Goal: Find contact information: Find contact information

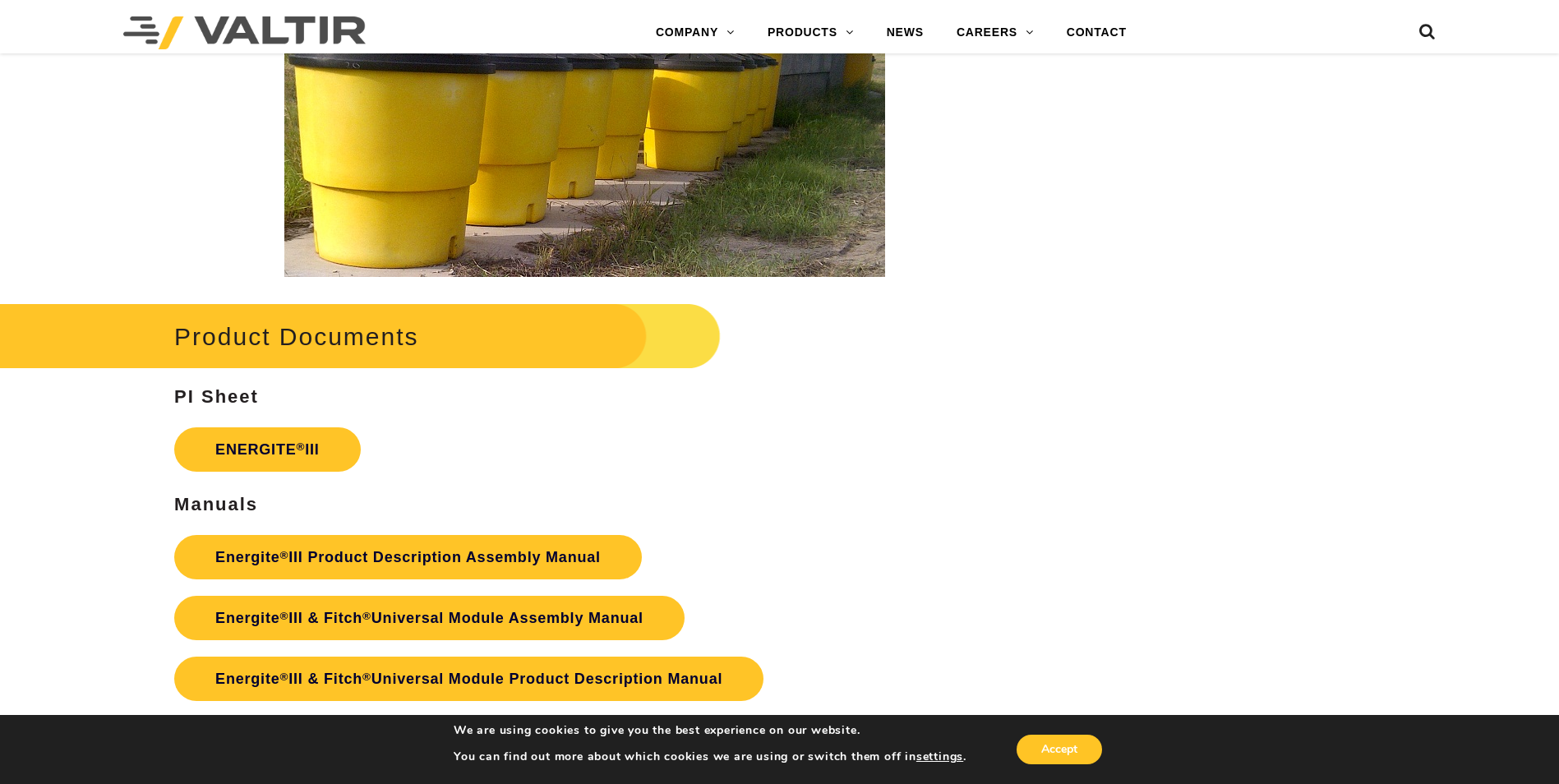
scroll to position [2711, 0]
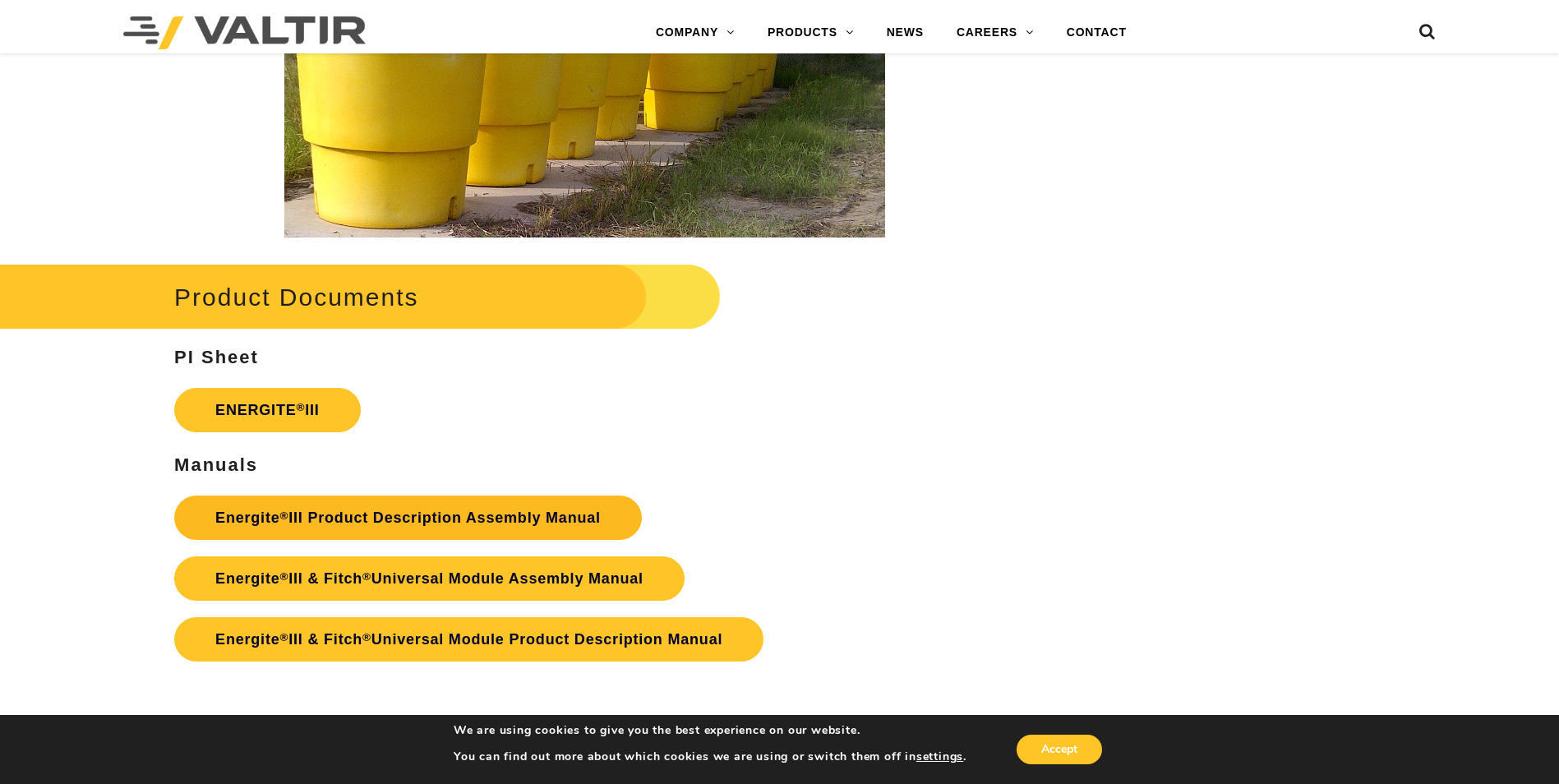
click at [464, 507] on link "Energite ® III Product Description Assembly Manual" at bounding box center [407, 518] width 468 height 45
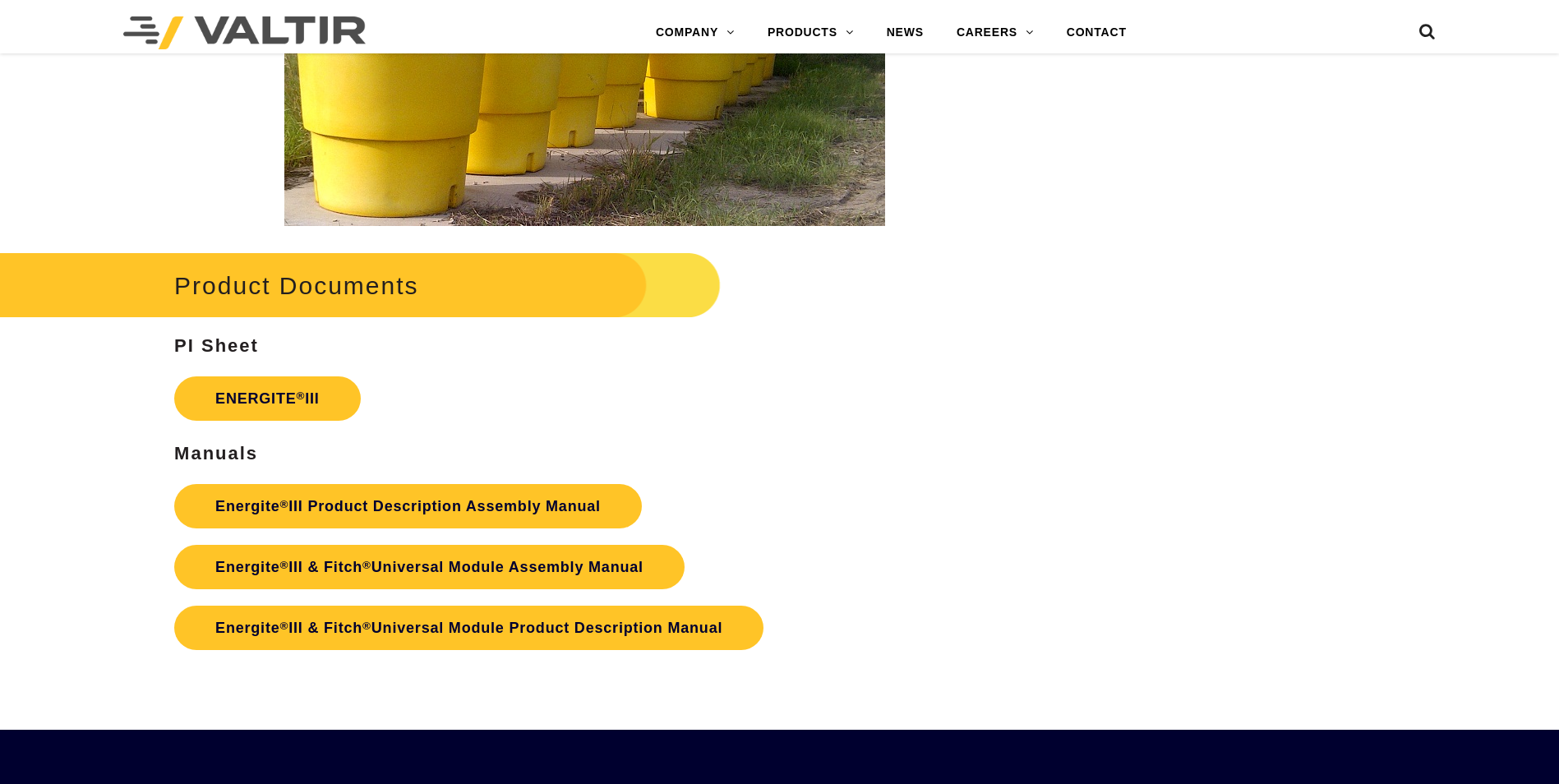
scroll to position [2711, 0]
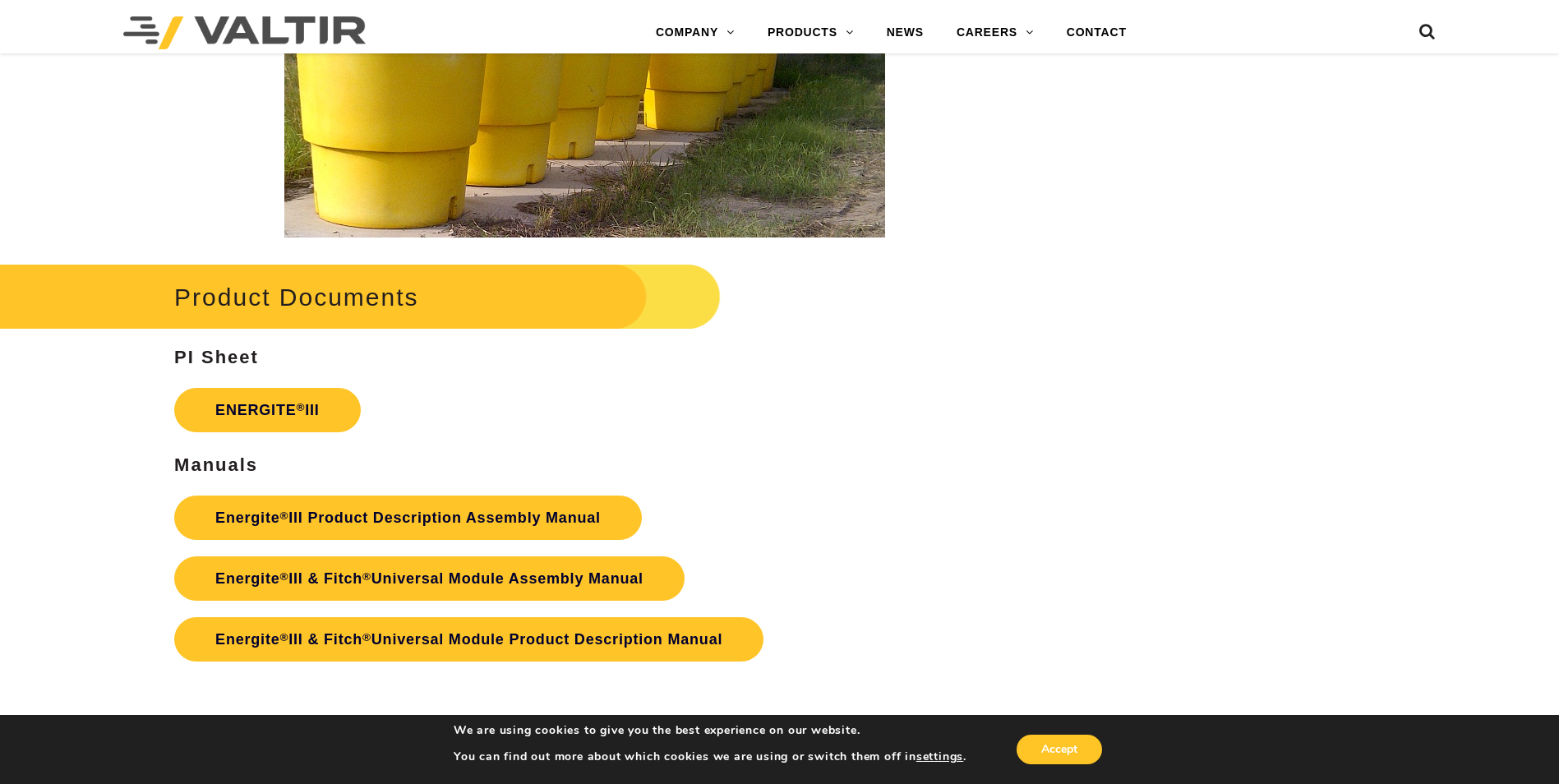
drag, startPoint x: 214, startPoint y: 427, endPoint x: 109, endPoint y: 449, distance: 107.3
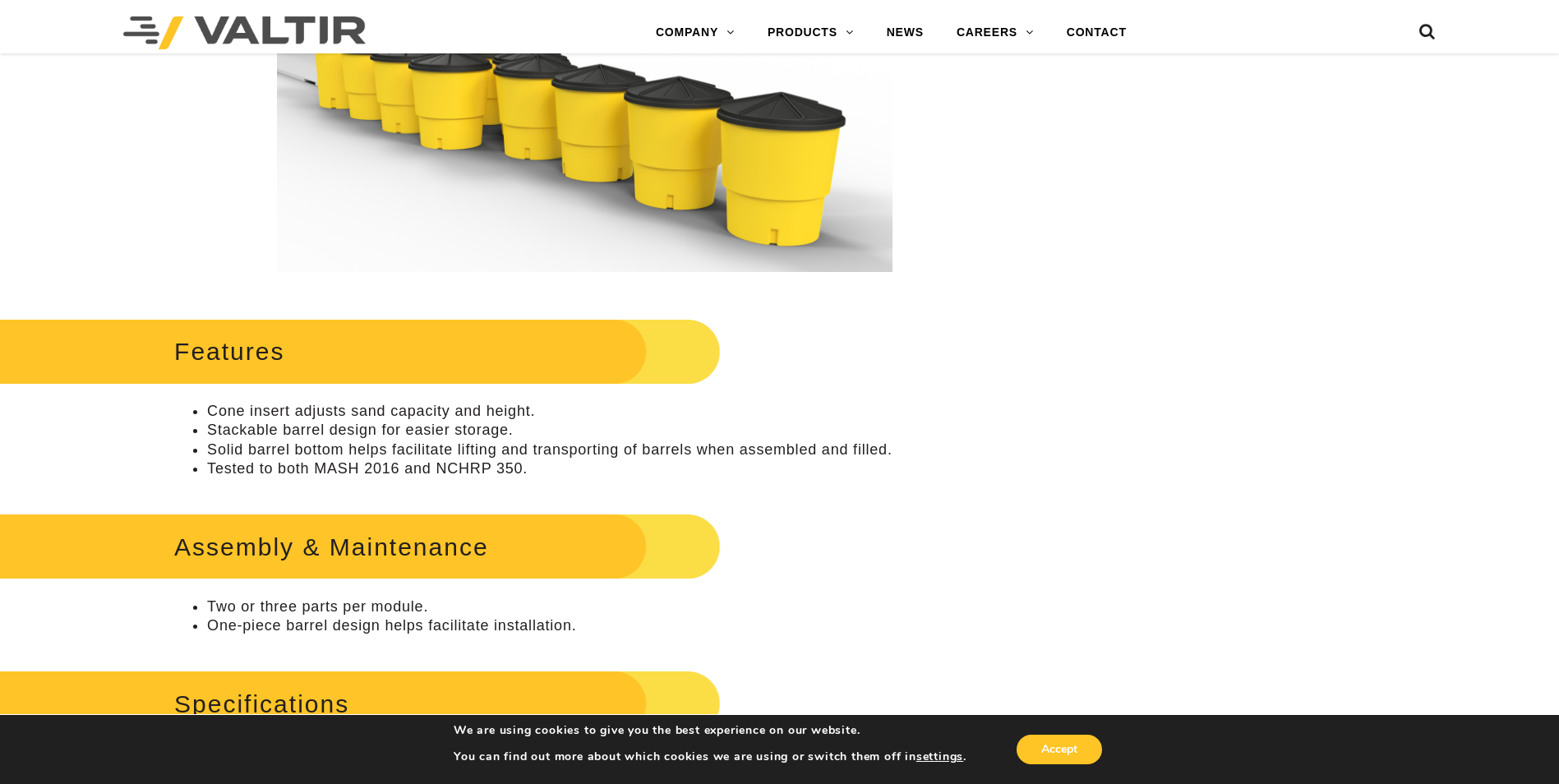
scroll to position [0, 0]
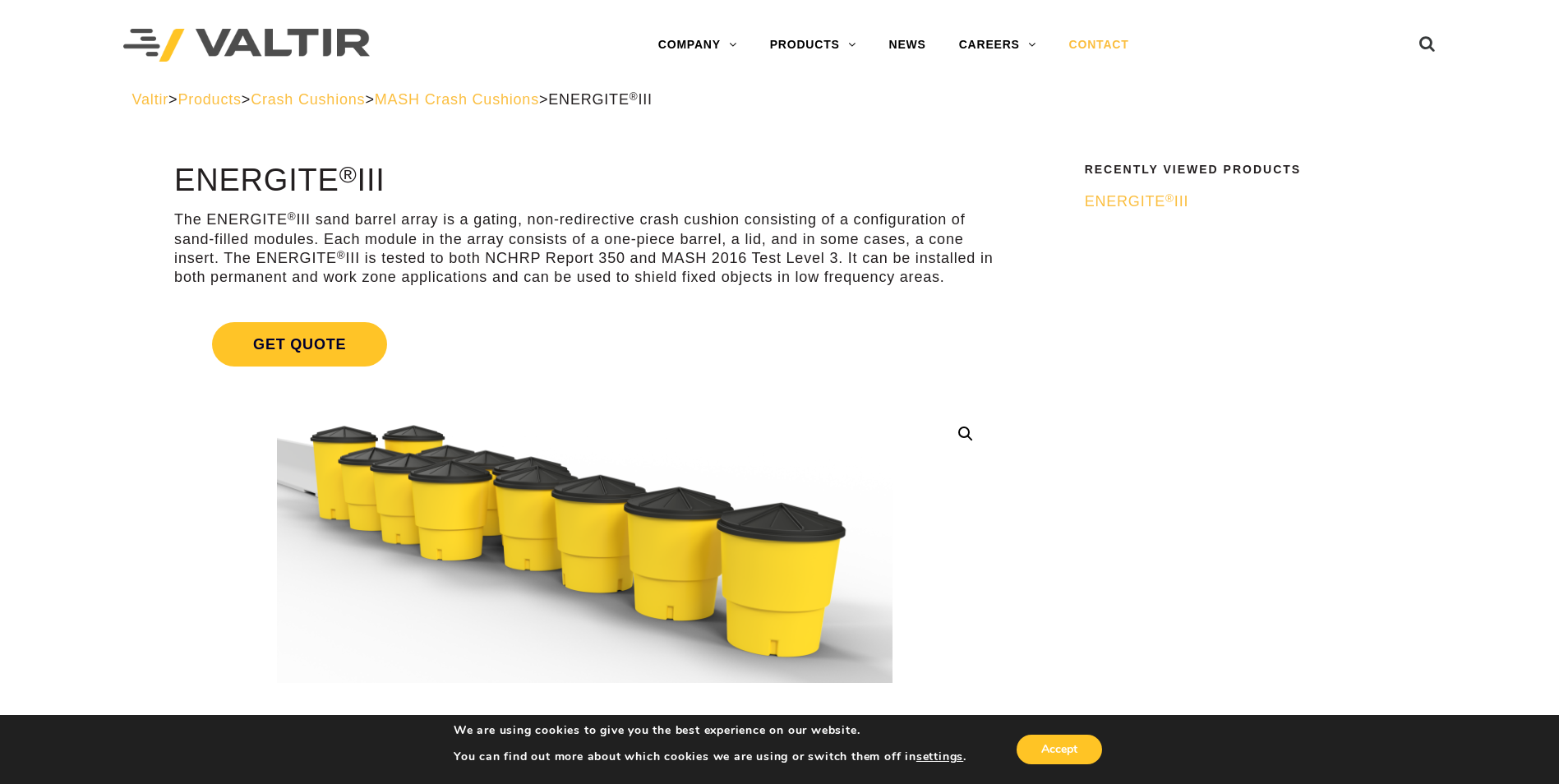
click at [1112, 45] on link "CONTACT" at bounding box center [1099, 45] width 93 height 33
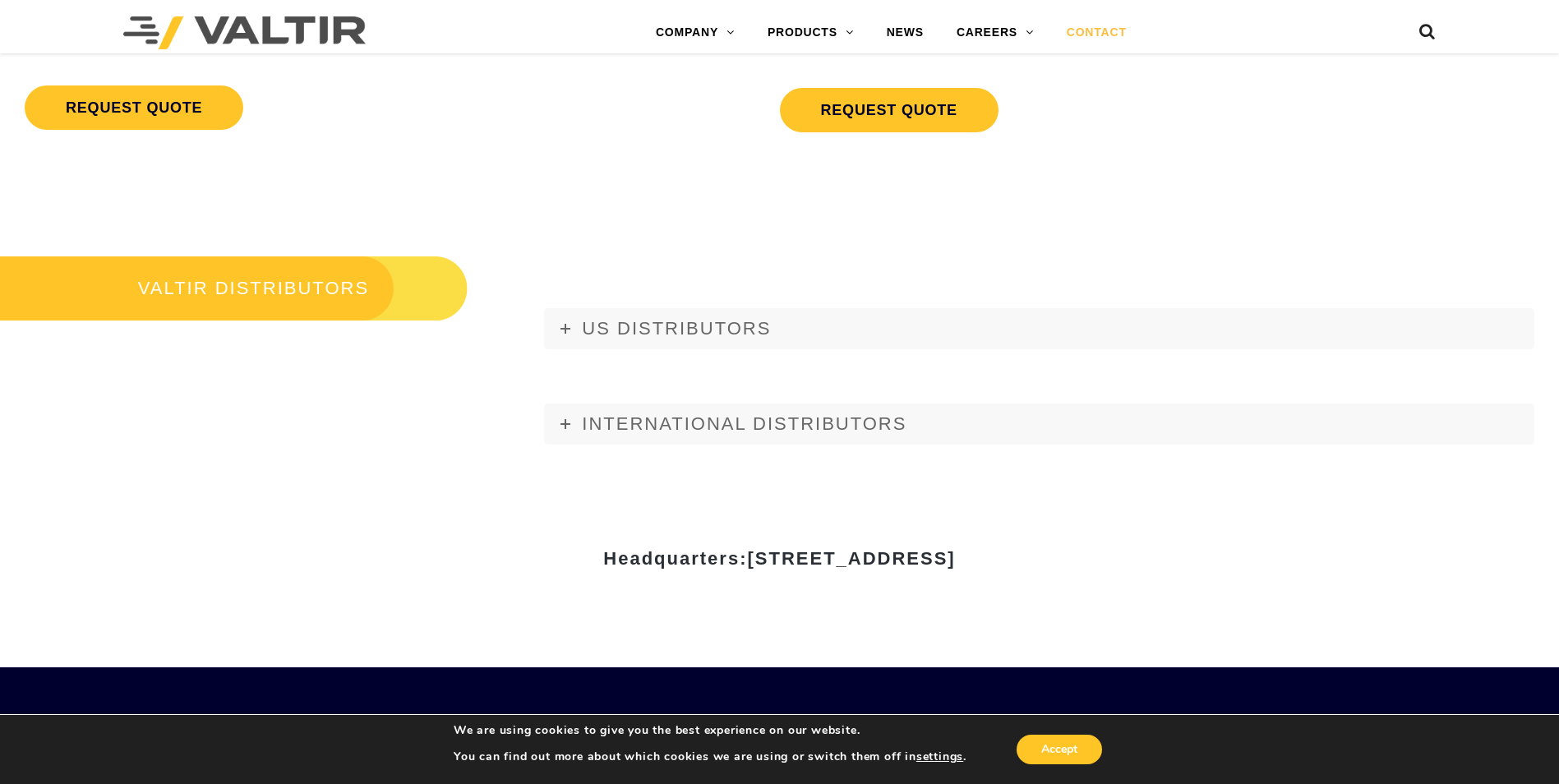
scroll to position [1890, 0]
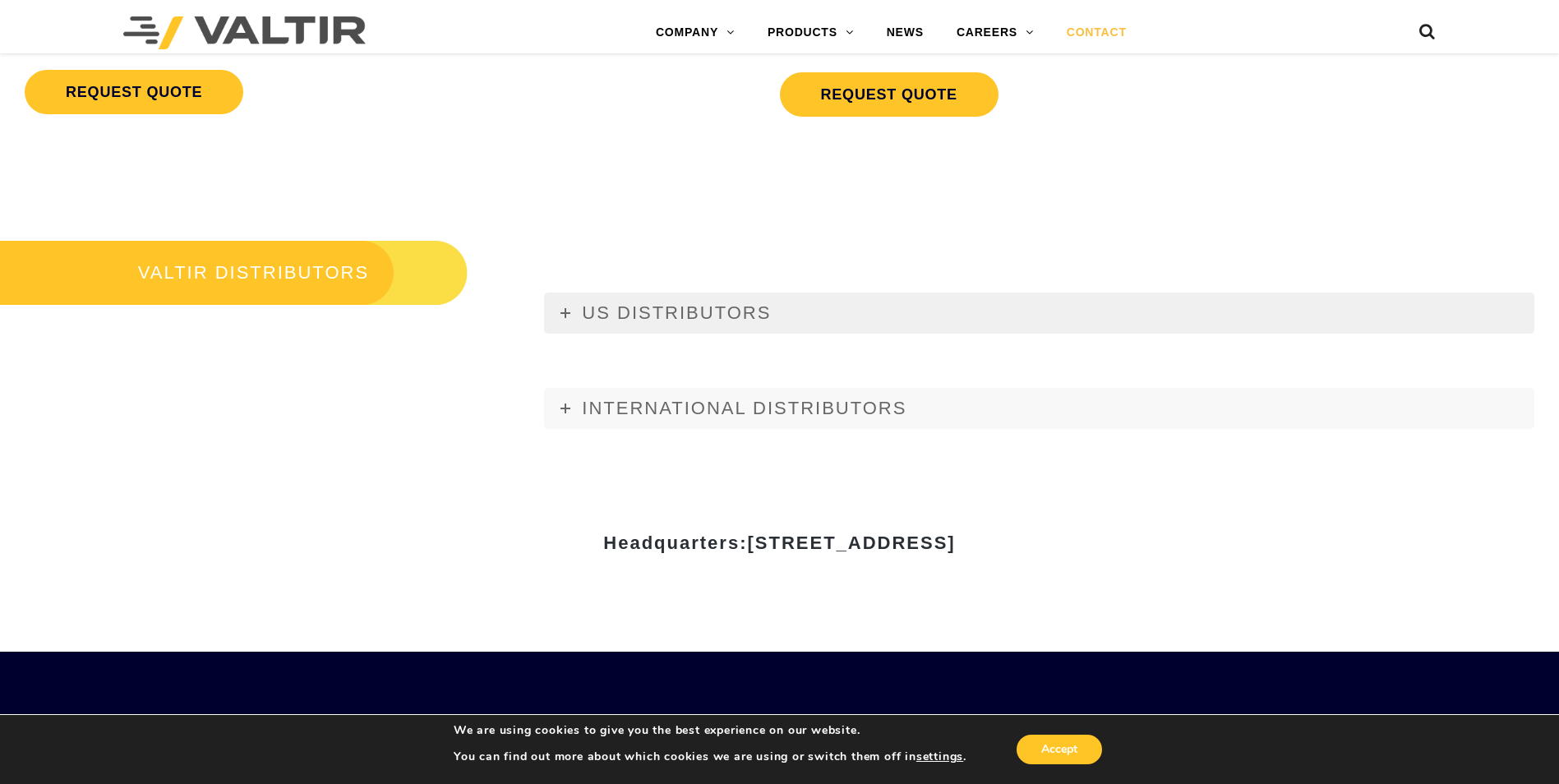
click at [574, 310] on link "US DISTRIBUTORS" at bounding box center [1038, 313] width 990 height 41
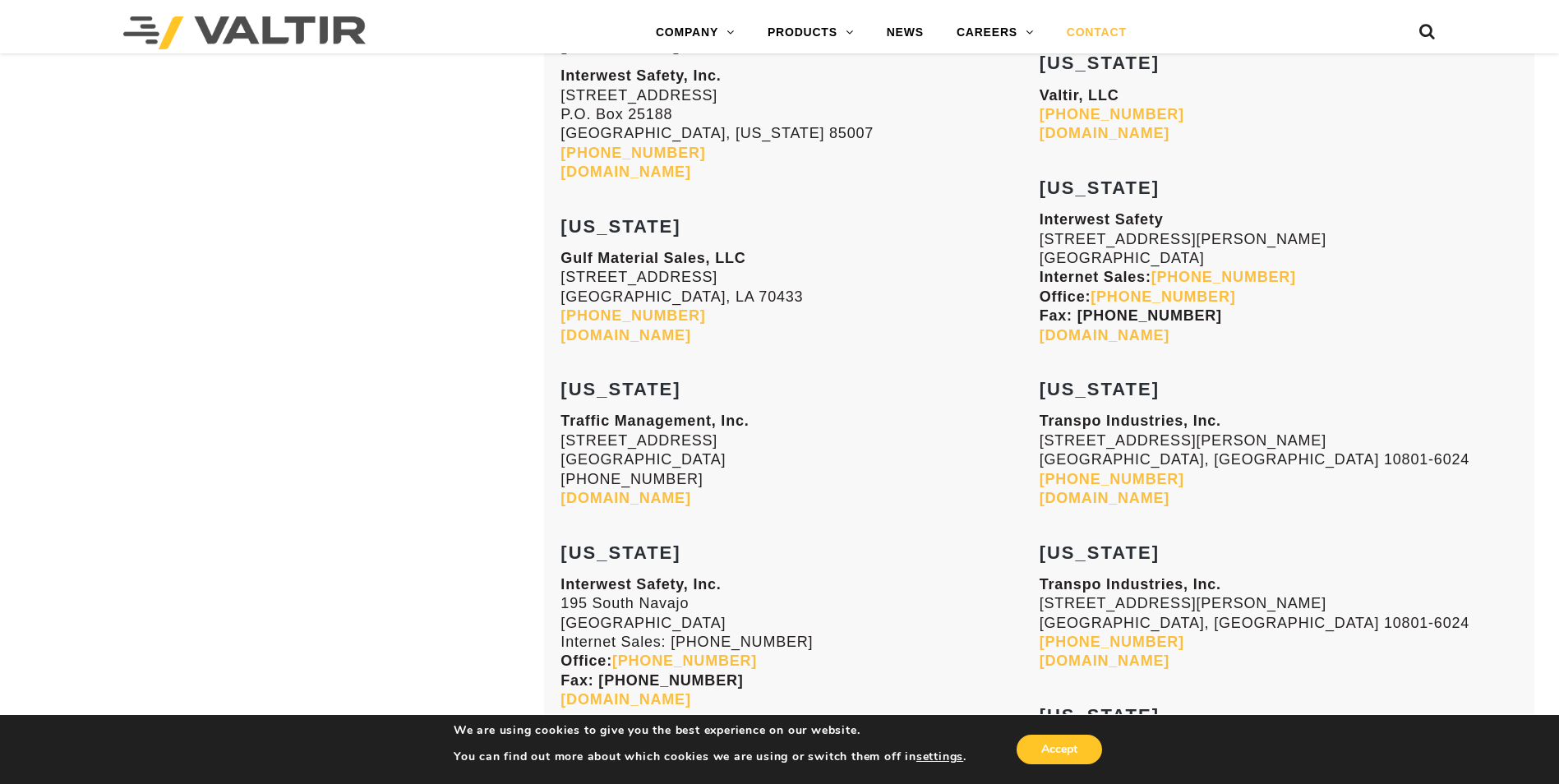
scroll to position [2546, 0]
